Goal: Information Seeking & Learning: Check status

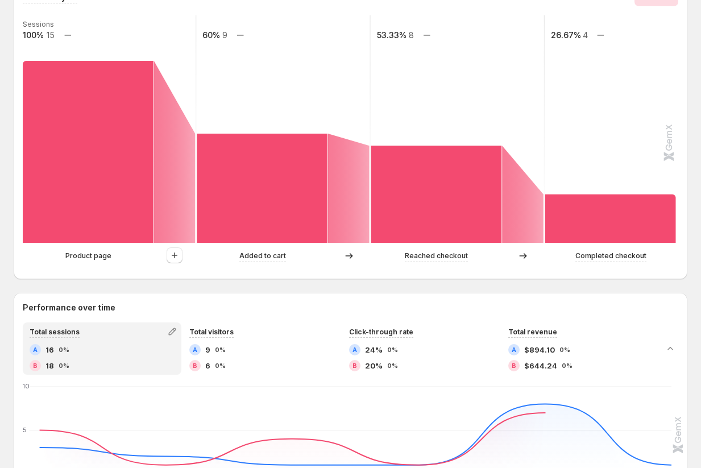
scroll to position [284, 0]
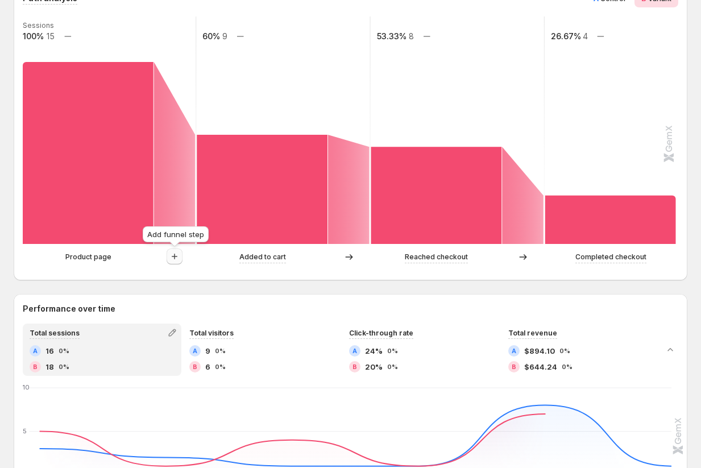
click at [178, 257] on icon "button" at bounding box center [174, 256] width 11 height 11
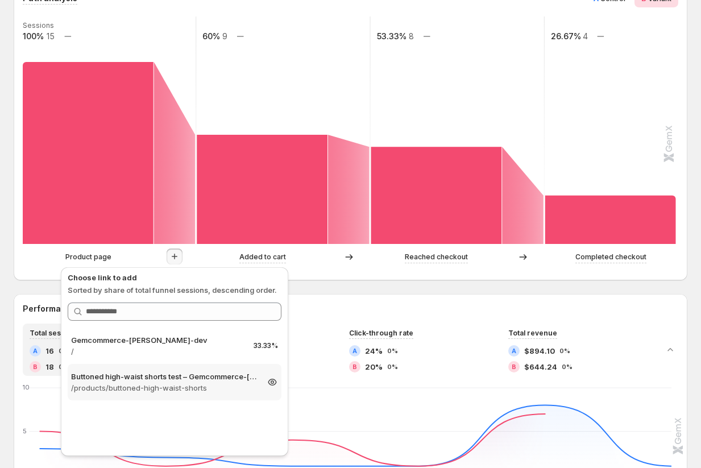
click at [135, 375] on p "Buttoned high-waist shorts test – Gemcommerce-[PERSON_NAME]-dev" at bounding box center [164, 376] width 187 height 11
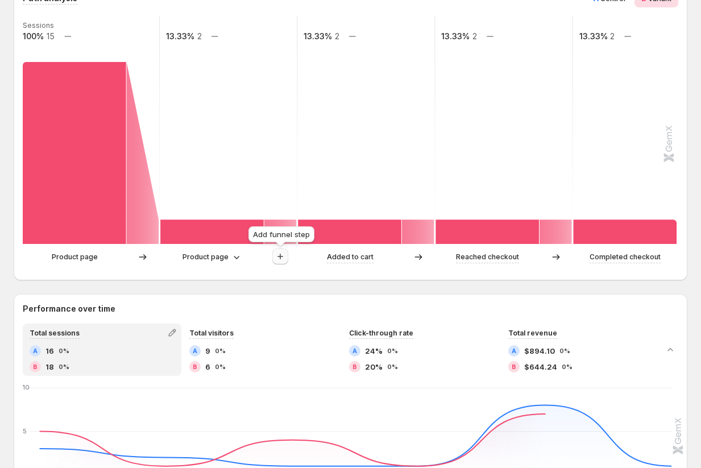
click at [279, 259] on icon "button" at bounding box center [280, 256] width 11 height 11
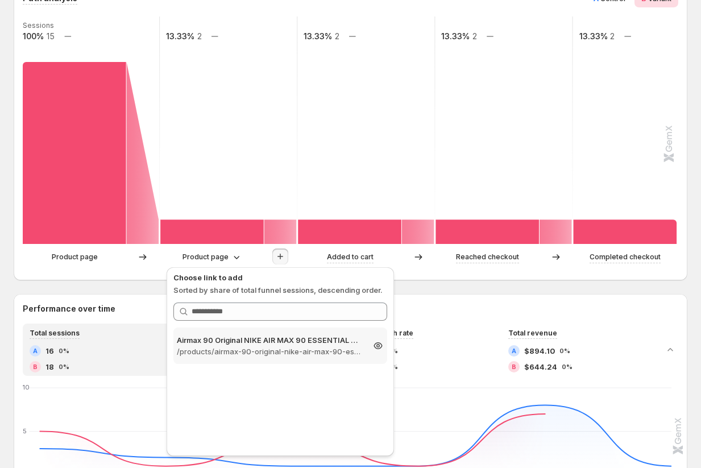
click at [295, 349] on p "/products/airmax-90-original-nike-air-max-90-essential-mens-running-shoes-sport…" at bounding box center [270, 351] width 187 height 11
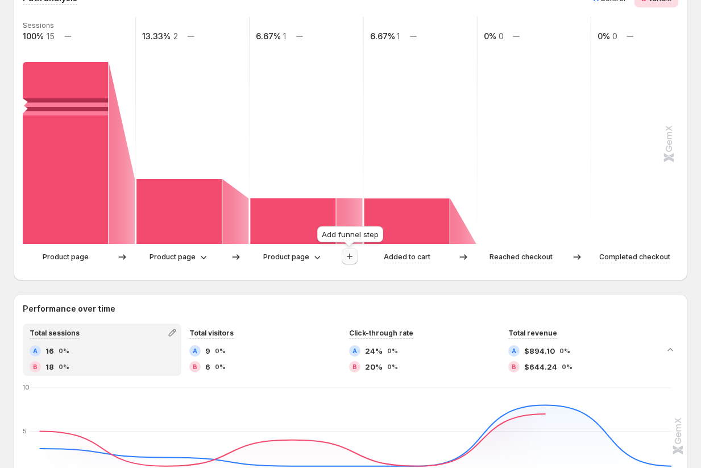
click at [348, 257] on icon "button" at bounding box center [349, 256] width 11 height 11
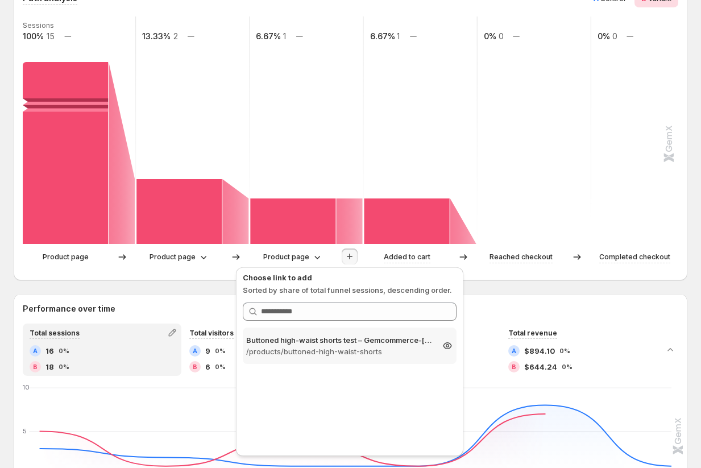
click at [362, 332] on div "Buttoned high-waist shorts test – Gemcommerce-[PERSON_NAME]-dev /products/butto…" at bounding box center [350, 346] width 214 height 36
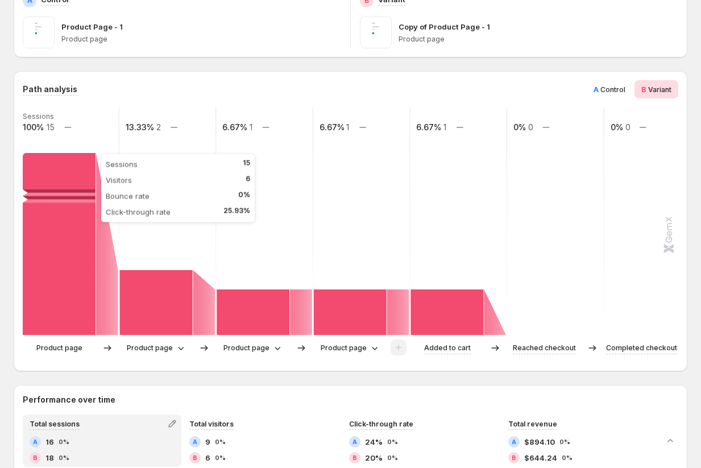
scroll to position [242, 0]
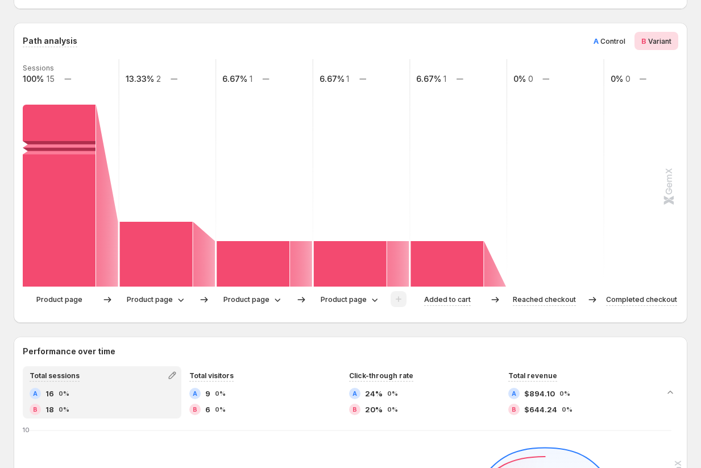
click at [57, 293] on div "Product page" at bounding box center [71, 299] width 96 height 17
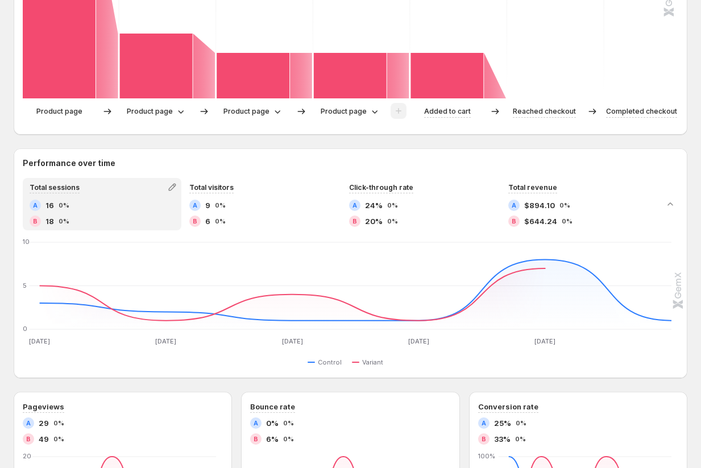
scroll to position [526, 0]
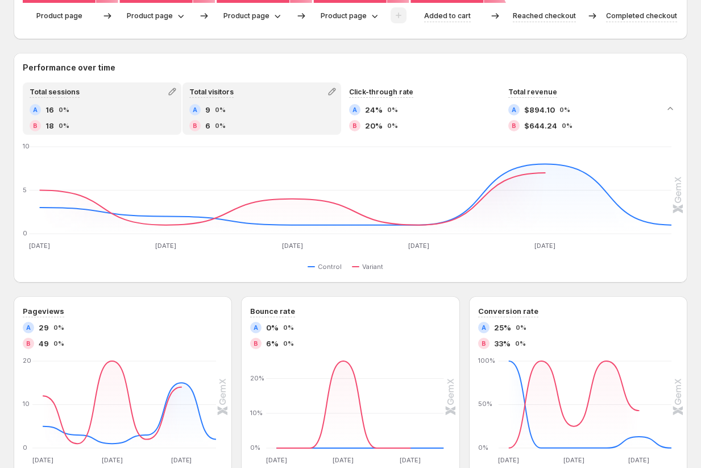
click at [234, 97] on div "Total visitors" at bounding box center [212, 92] width 56 height 16
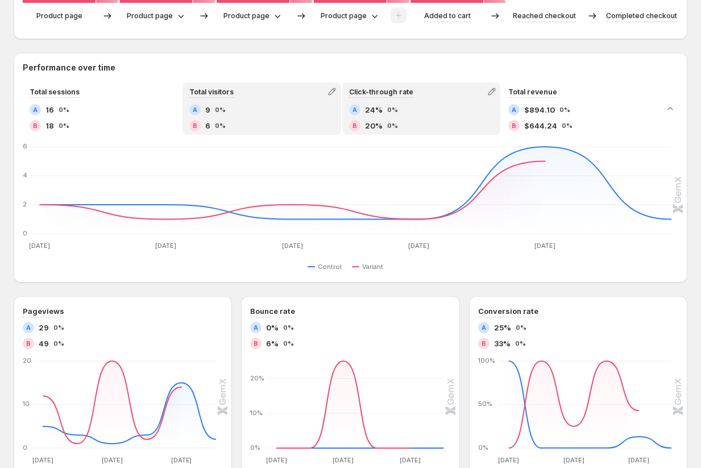
click at [418, 119] on div "A 24% 0% B 20% 0%" at bounding box center [421, 117] width 145 height 27
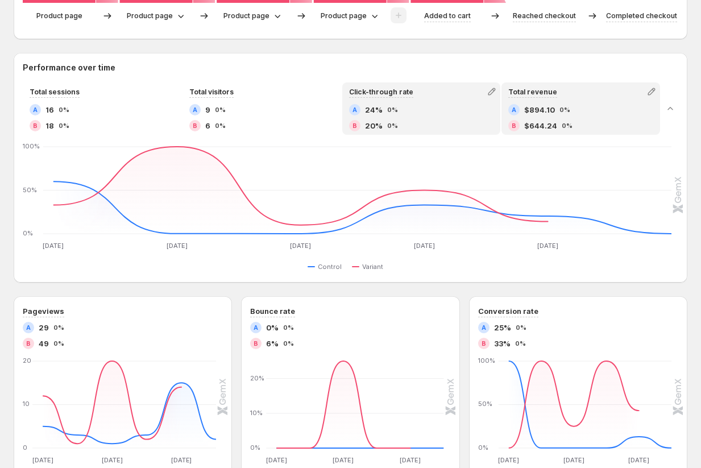
click at [577, 116] on div "A $894.10 0% B $644.24 0%" at bounding box center [581, 117] width 145 height 27
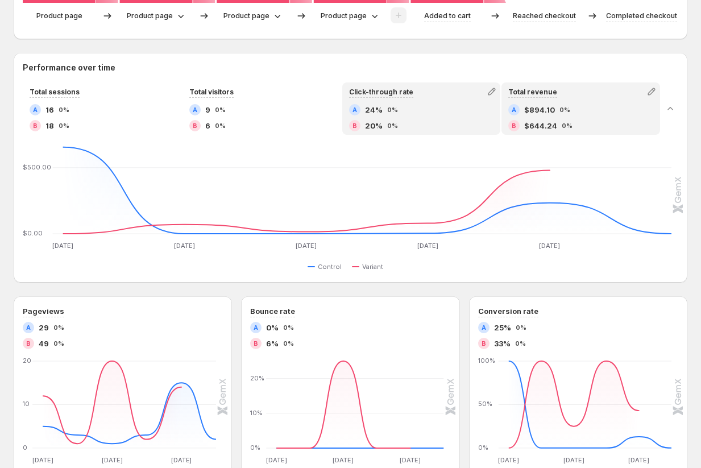
click at [423, 114] on div "A 24% 0%" at bounding box center [421, 109] width 145 height 11
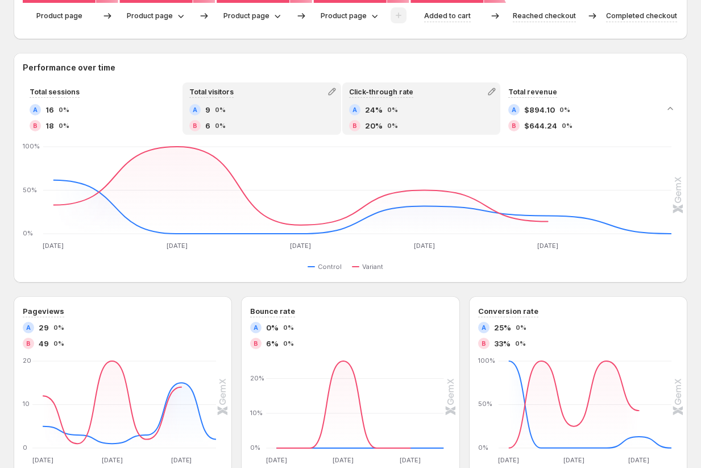
click at [277, 109] on div "A 9 0%" at bounding box center [261, 109] width 145 height 11
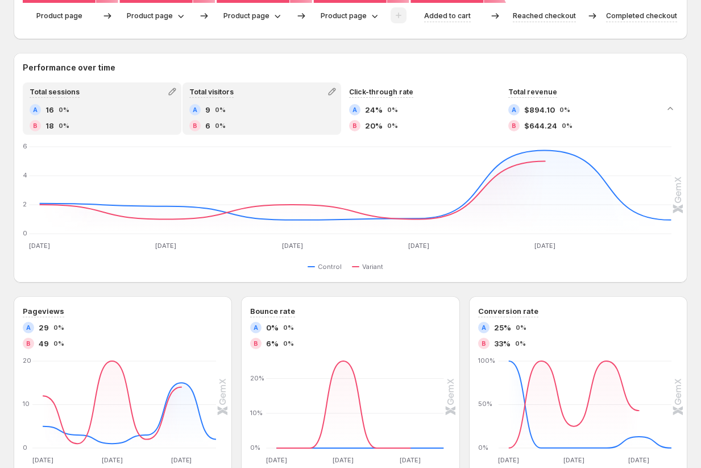
click at [138, 121] on div "B 18 0%" at bounding box center [102, 125] width 145 height 11
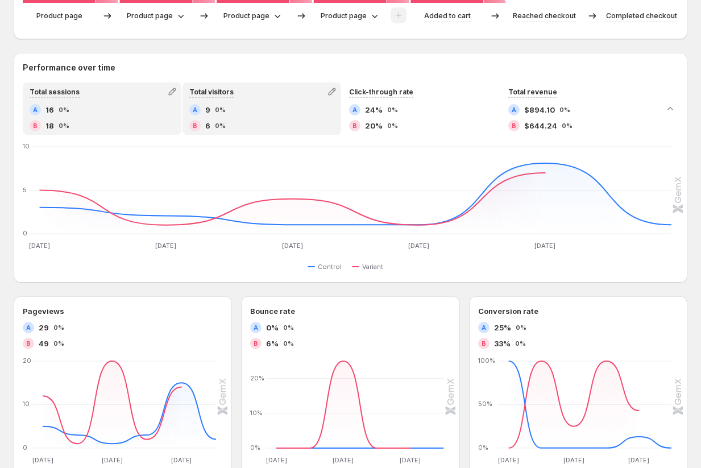
click at [276, 122] on div "B 6 0%" at bounding box center [261, 125] width 145 height 11
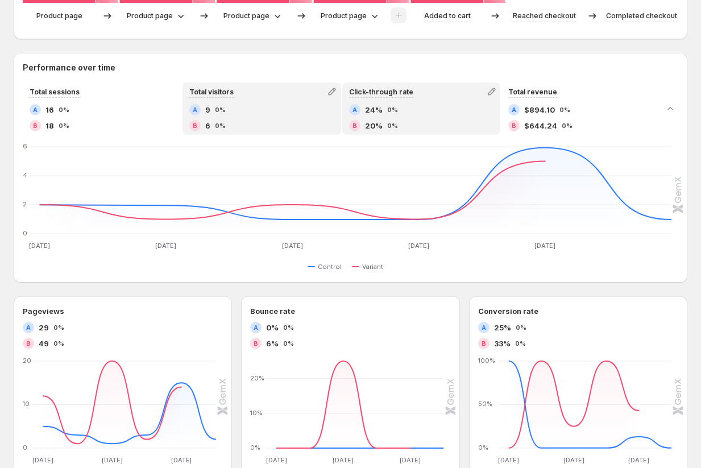
click at [379, 121] on span "20%" at bounding box center [374, 125] width 18 height 11
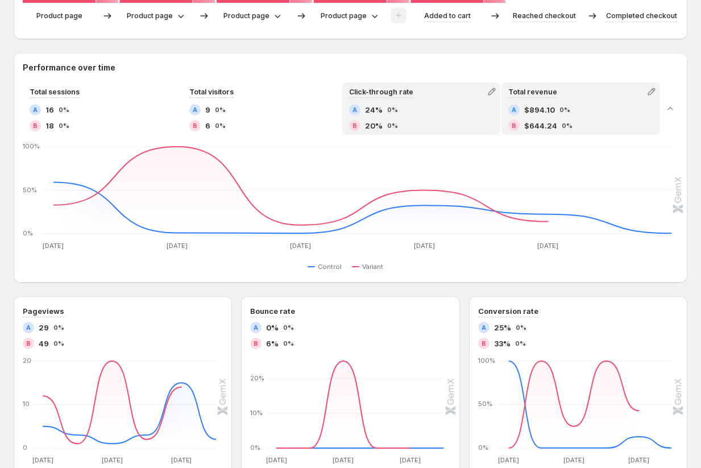
click at [579, 118] on div "A $894.10 0% B $644.24 0%" at bounding box center [581, 117] width 145 height 27
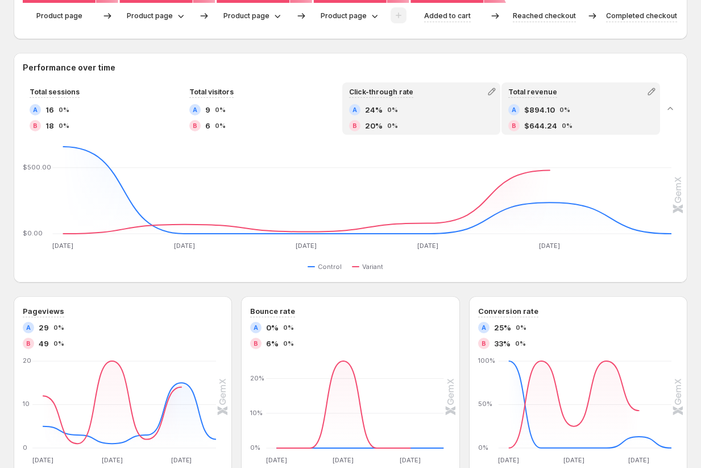
click at [398, 115] on div "A 24% 0%" at bounding box center [421, 109] width 145 height 11
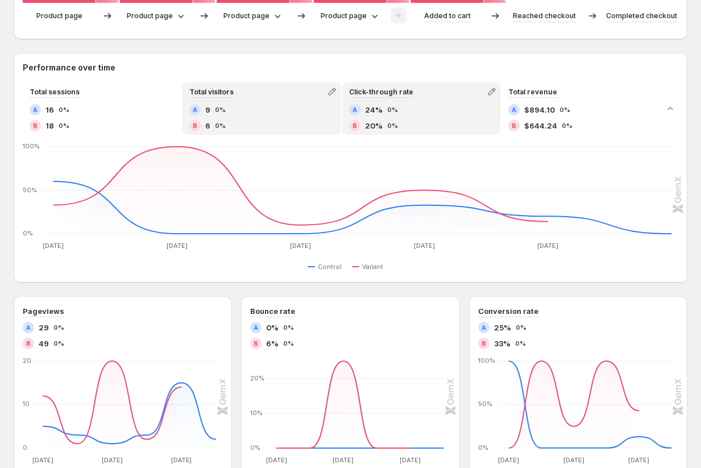
click at [269, 116] on div "A 9 0% B 6 0%" at bounding box center [261, 117] width 145 height 27
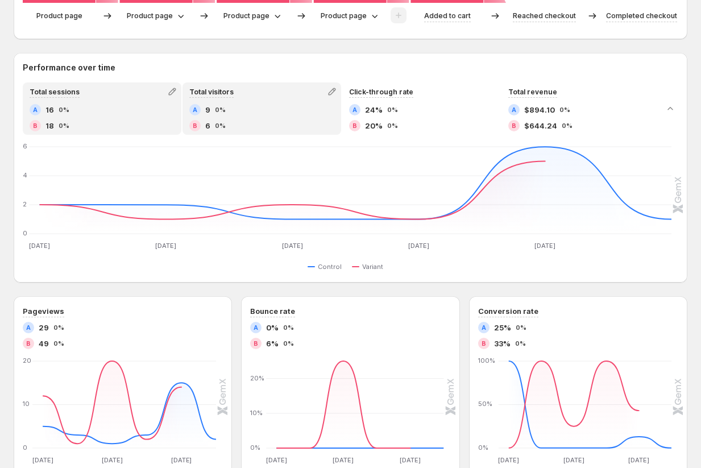
click at [135, 120] on div "B 18 0%" at bounding box center [102, 125] width 145 height 11
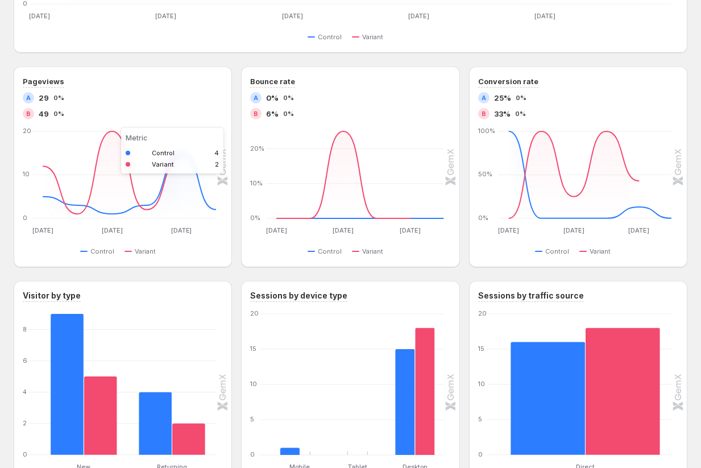
scroll to position [706, 0]
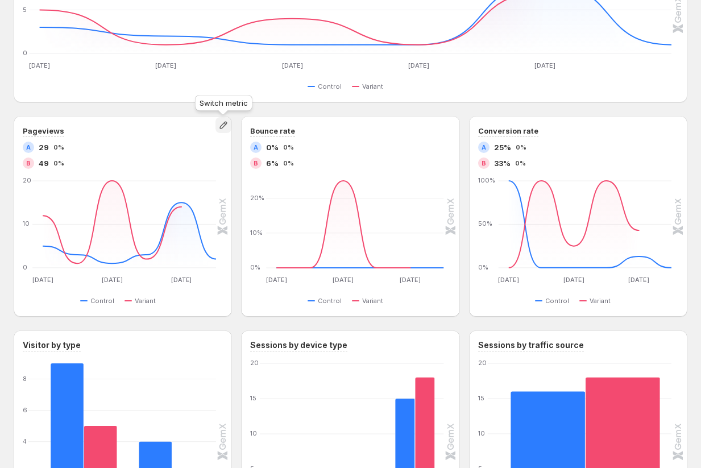
click at [223, 126] on icon "button" at bounding box center [223, 124] width 11 height 11
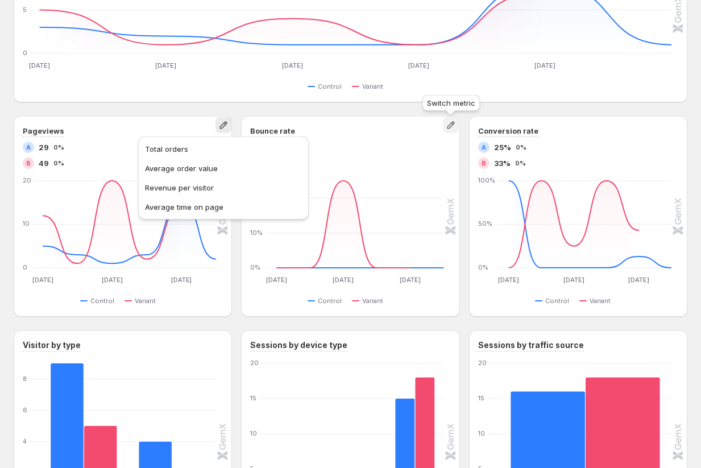
click at [451, 128] on icon "button" at bounding box center [450, 124] width 11 height 11
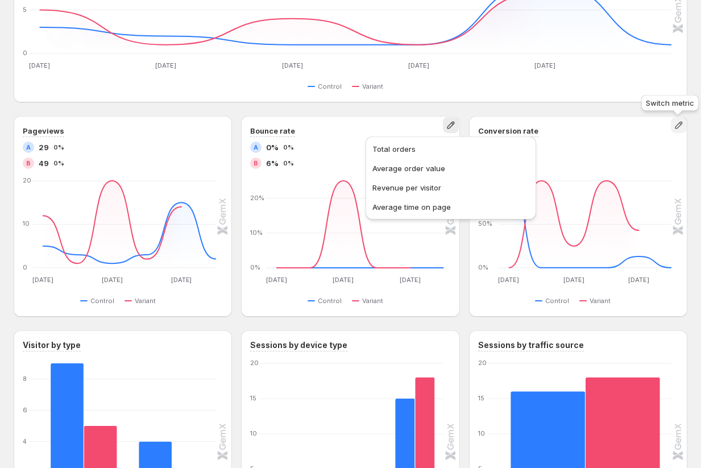
click at [679, 127] on icon "button" at bounding box center [679, 124] width 11 height 11
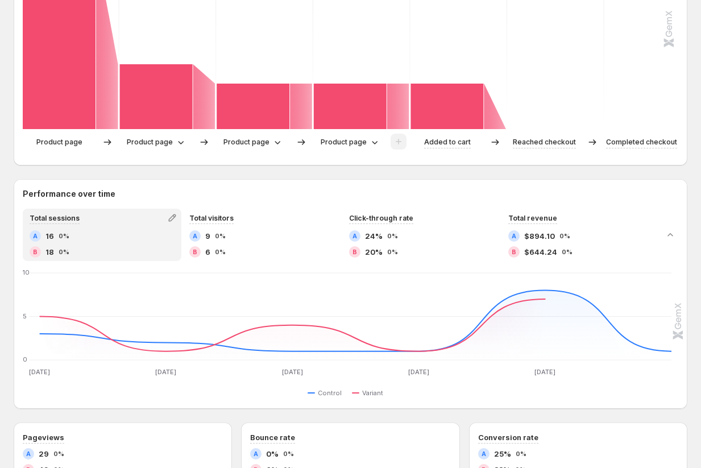
scroll to position [339, 0]
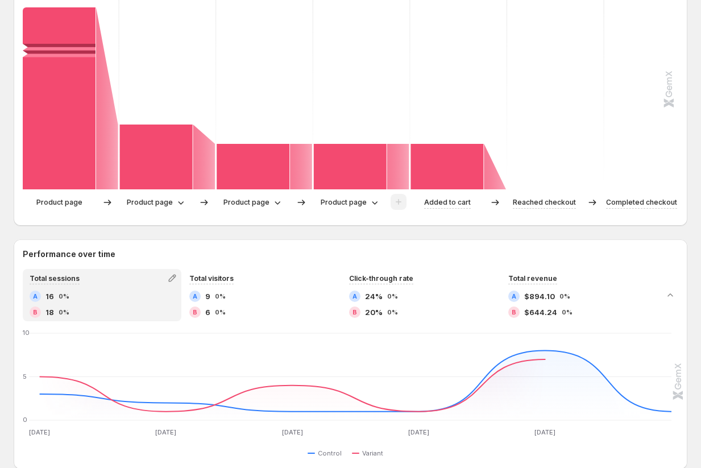
click at [14, 235] on div "Path analysis A Control B Variant Sessions 100% 15 13.33% 2 6.67% 1 6.67% 1 6.6…" at bounding box center [351, 422] width 674 height 995
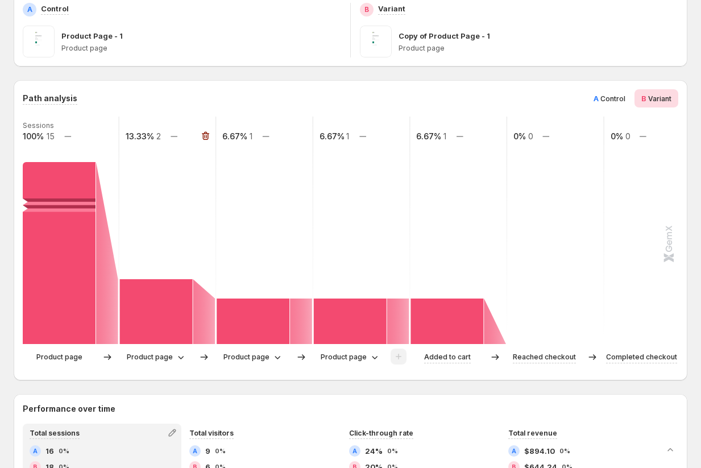
scroll to position [0, 0]
